Goal: Check status

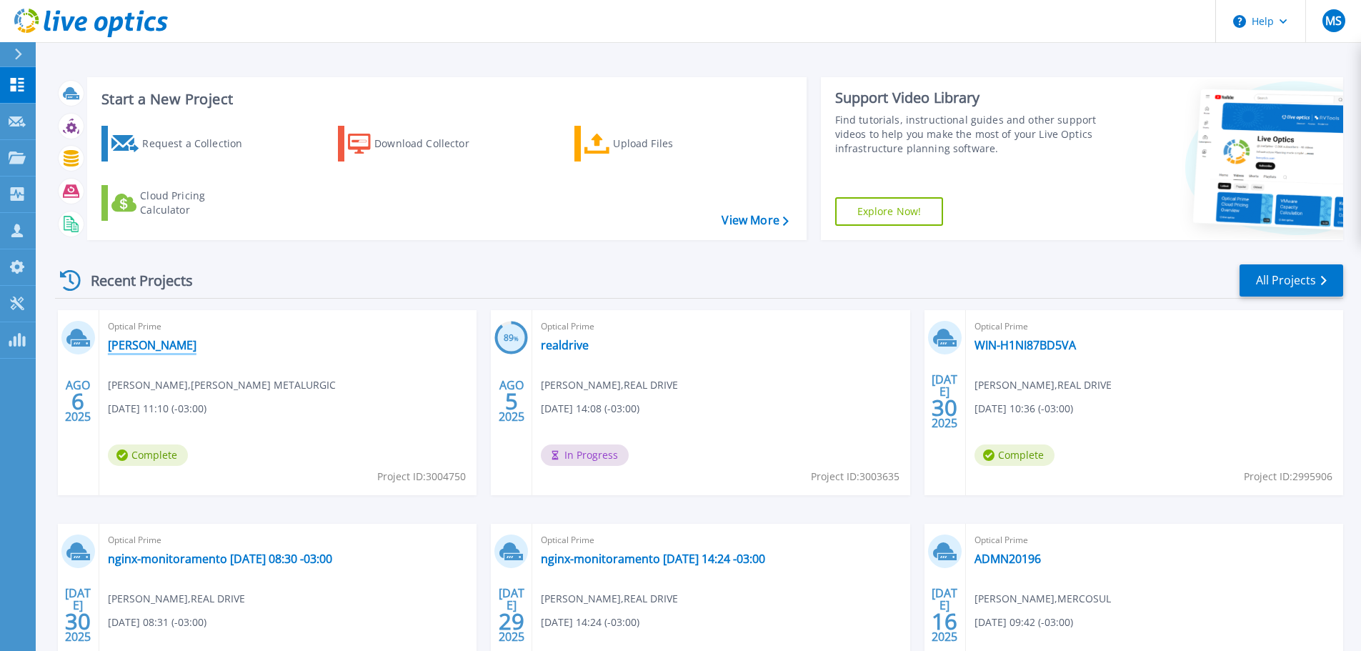
click at [176, 346] on link "[PERSON_NAME]" at bounding box center [152, 345] width 89 height 14
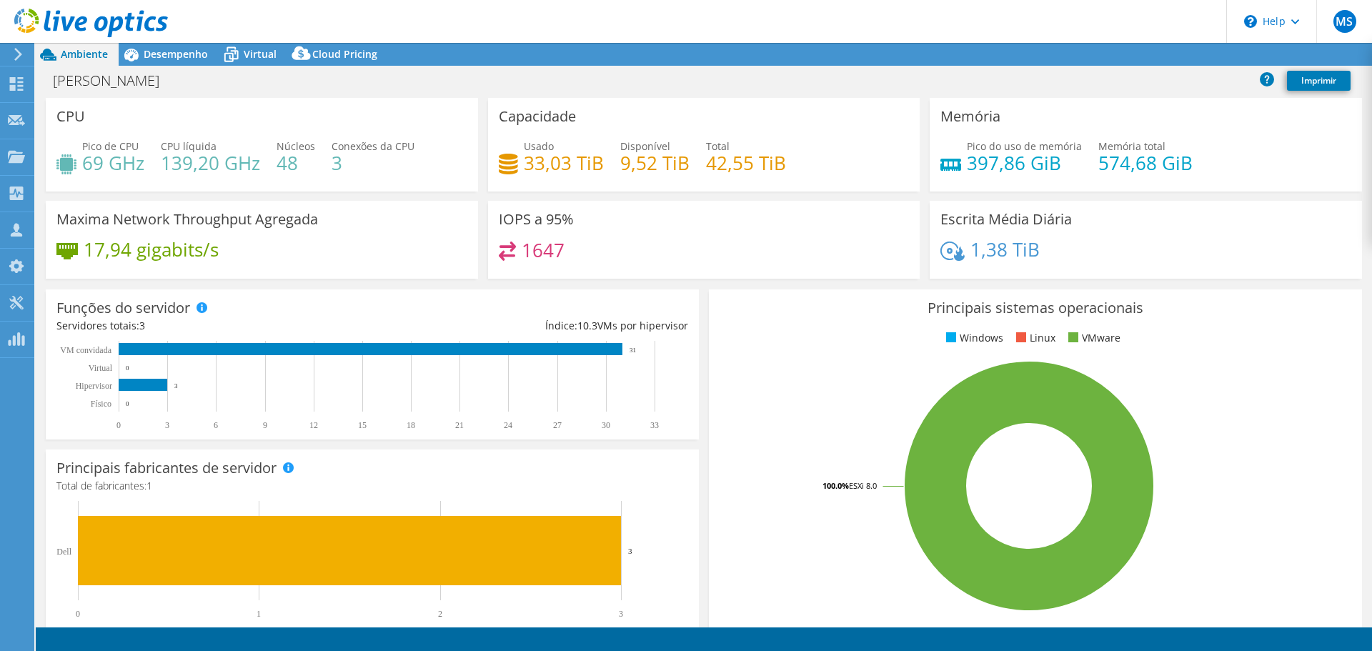
select select "USD"
click at [188, 53] on span "Desempenho" at bounding box center [176, 54] width 64 height 14
